Goal: Information Seeking & Learning: Find specific fact

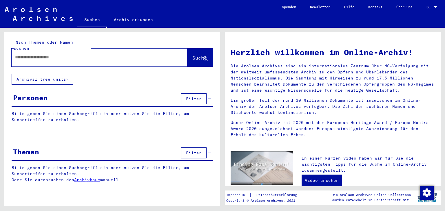
type input "**********"
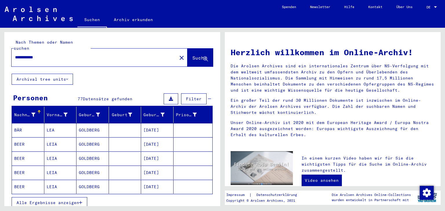
click at [57, 200] on span "Alle Ergebnisse anzeigen" at bounding box center [48, 202] width 63 height 5
click at [163, 112] on div "Geburtsdatum" at bounding box center [158, 114] width 30 height 9
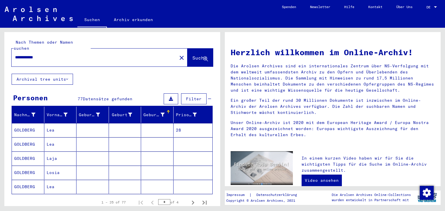
click at [163, 112] on div "Geburtsdatum" at bounding box center [158, 114] width 30 height 9
click at [189, 199] on icon "Next page" at bounding box center [193, 203] width 8 height 8
type input "*"
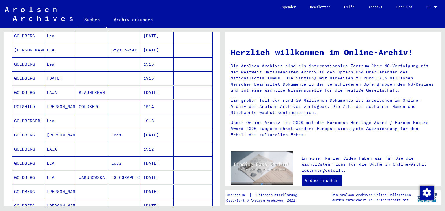
scroll to position [319, 0]
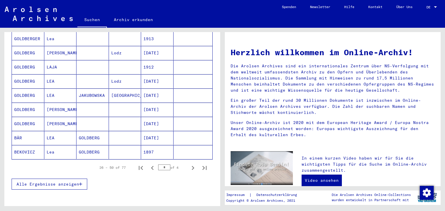
click at [161, 131] on mat-cell "[DATE]" at bounding box center [157, 138] width 32 height 14
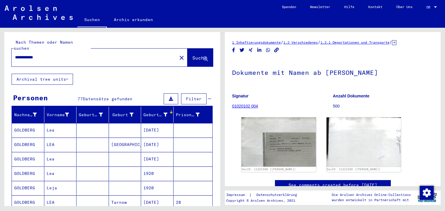
drag, startPoint x: 50, startPoint y: 54, endPoint x: 25, endPoint y: 58, distance: 25.8
click at [25, 58] on div "**********" at bounding box center [100, 58] width 176 height 18
type input "**********"
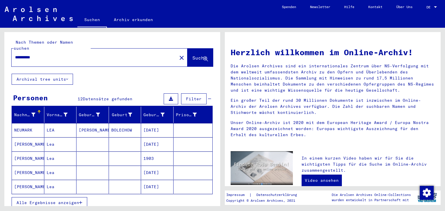
click at [151, 138] on mat-cell "[DATE]" at bounding box center [157, 145] width 32 height 14
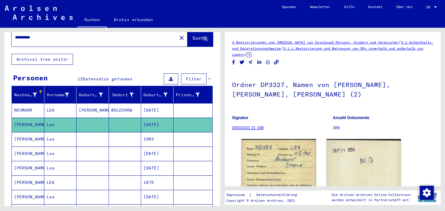
scroll to position [29, 0]
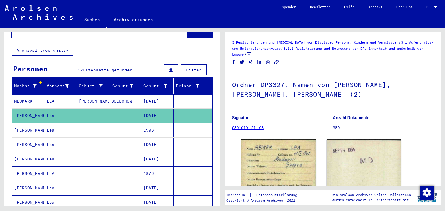
click at [161, 152] on mat-cell "[DATE]" at bounding box center [157, 159] width 32 height 14
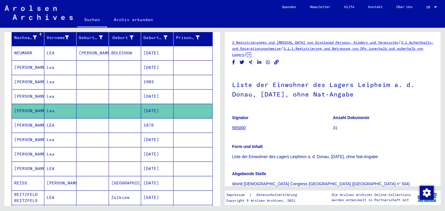
scroll to position [87, 0]
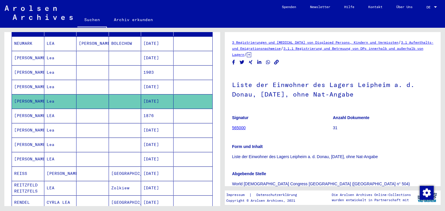
click at [156, 138] on mat-cell "[DATE]" at bounding box center [157, 145] width 32 height 14
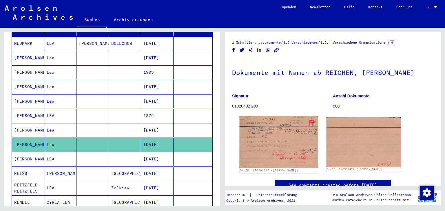
click at [259, 140] on img at bounding box center [279, 142] width 78 height 52
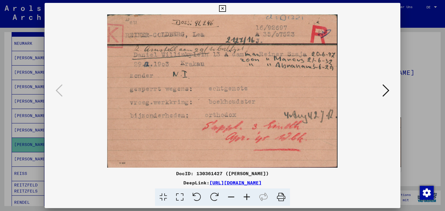
drag, startPoint x: 266, startPoint y: 175, endPoint x: 168, endPoint y: 175, distance: 98.2
click at [168, 175] on div "DocID: 130361427 ([PERSON_NAME])" at bounding box center [223, 173] width 356 height 7
copy div "DocID: 130361427 ([PERSON_NAME])"
